Goal: Find specific page/section: Find specific page/section

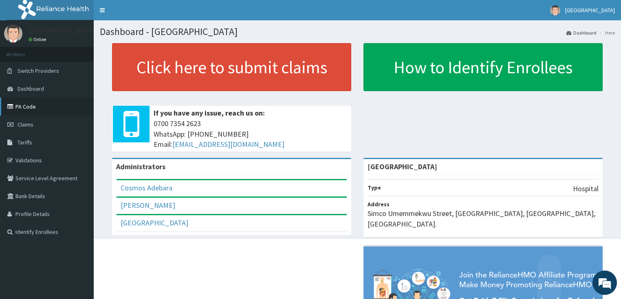
click at [17, 101] on link "PA Code" at bounding box center [47, 107] width 94 height 18
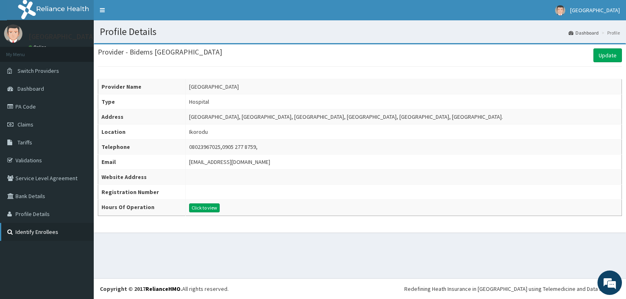
click at [25, 231] on link "Identify Enrollees" at bounding box center [47, 232] width 94 height 18
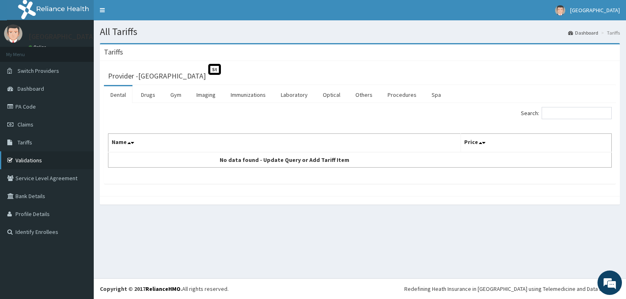
click at [24, 160] on link "Validations" at bounding box center [47, 161] width 94 height 18
